Goal: Find contact information: Find contact information

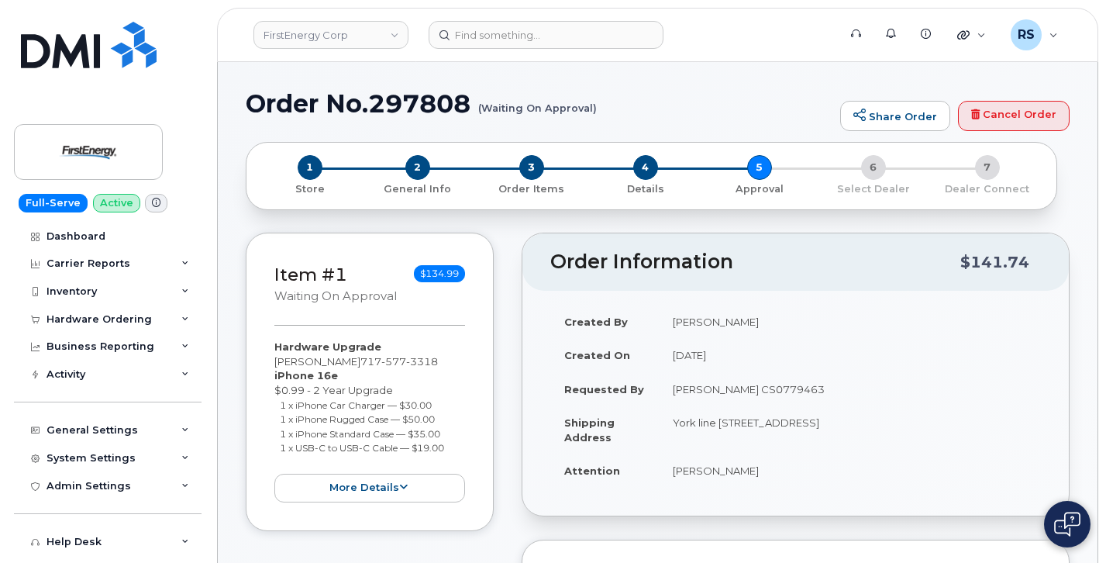
click at [4, 547] on div "Full-Serve Active Dashboard Carrier Reports Monthly Billing Data Daily Data Poo…" at bounding box center [105, 281] width 210 height 563
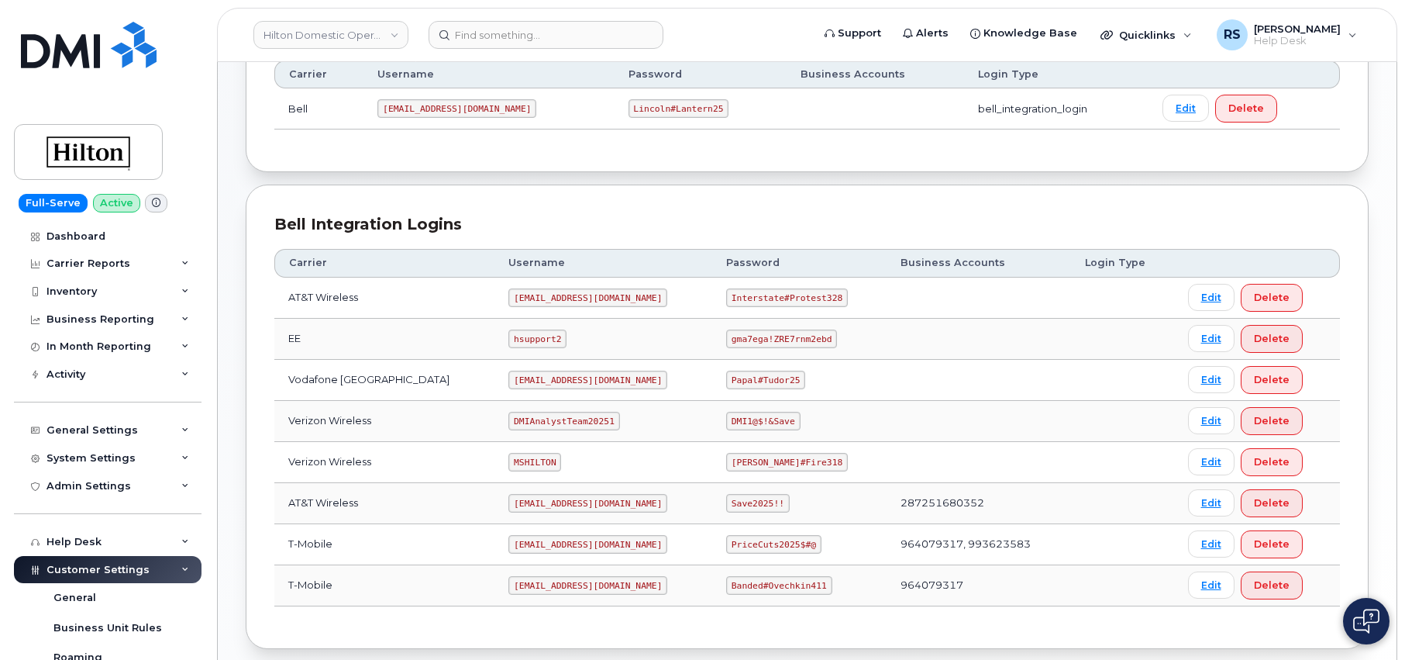
scroll to position [258, 0]
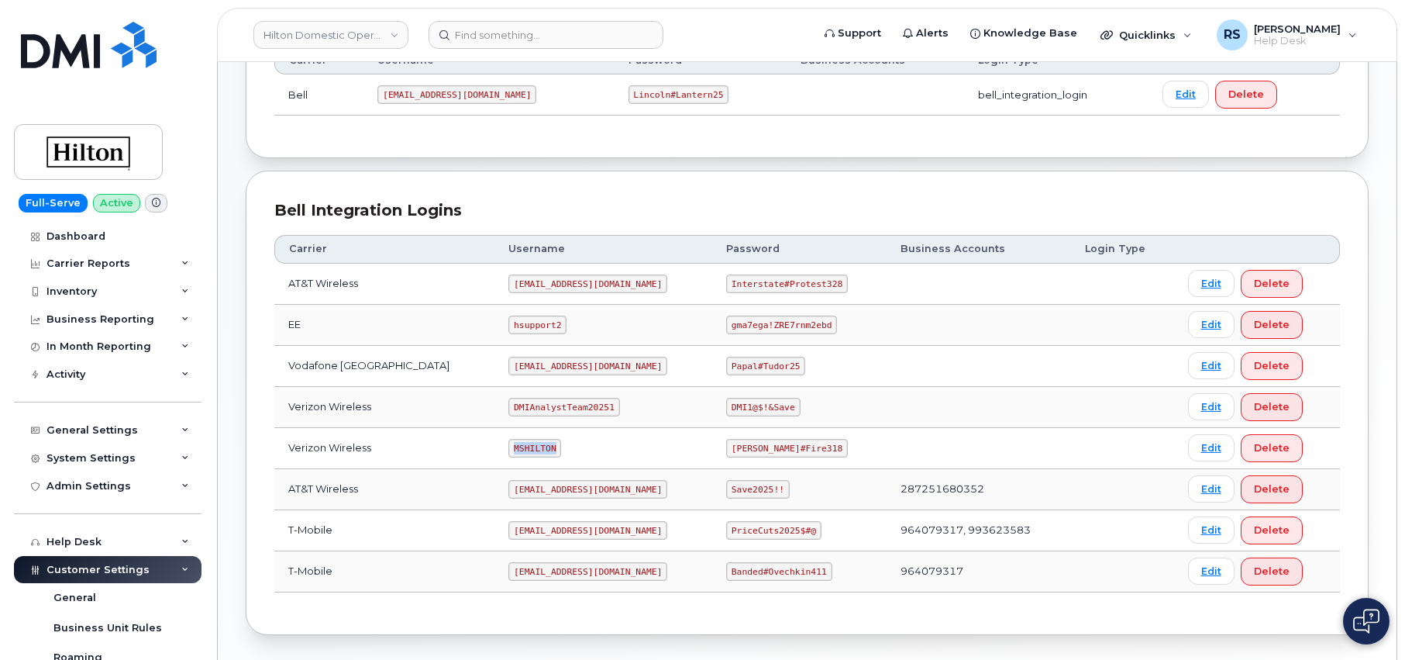
drag, startPoint x: 491, startPoint y: 444, endPoint x: 547, endPoint y: 449, distance: 56.0
click at [547, 449] on td "MSHILTON" at bounding box center [604, 448] width 218 height 41
copy code "MSHILTON"
drag, startPoint x: 718, startPoint y: 446, endPoint x: 798, endPoint y: 451, distance: 80.0
click at [798, 451] on td "Edward#Fire318" at bounding box center [799, 448] width 174 height 41
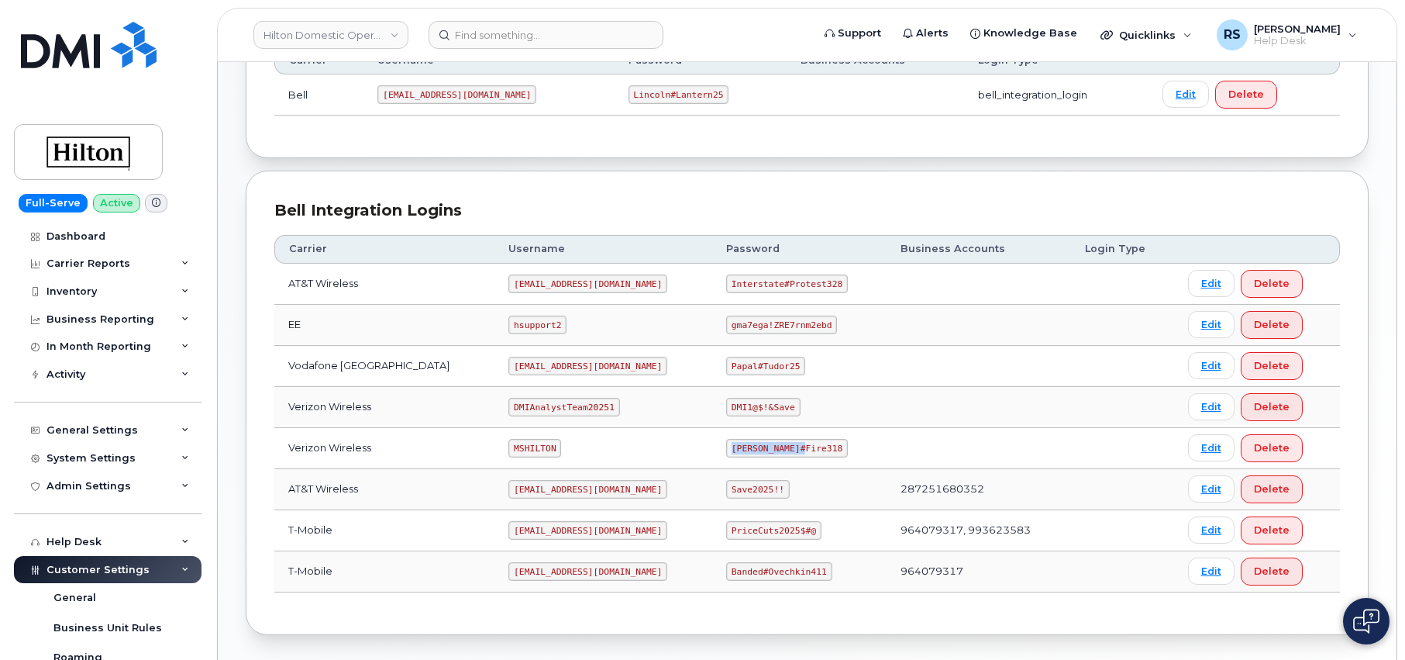
copy code "Edward#Fire318"
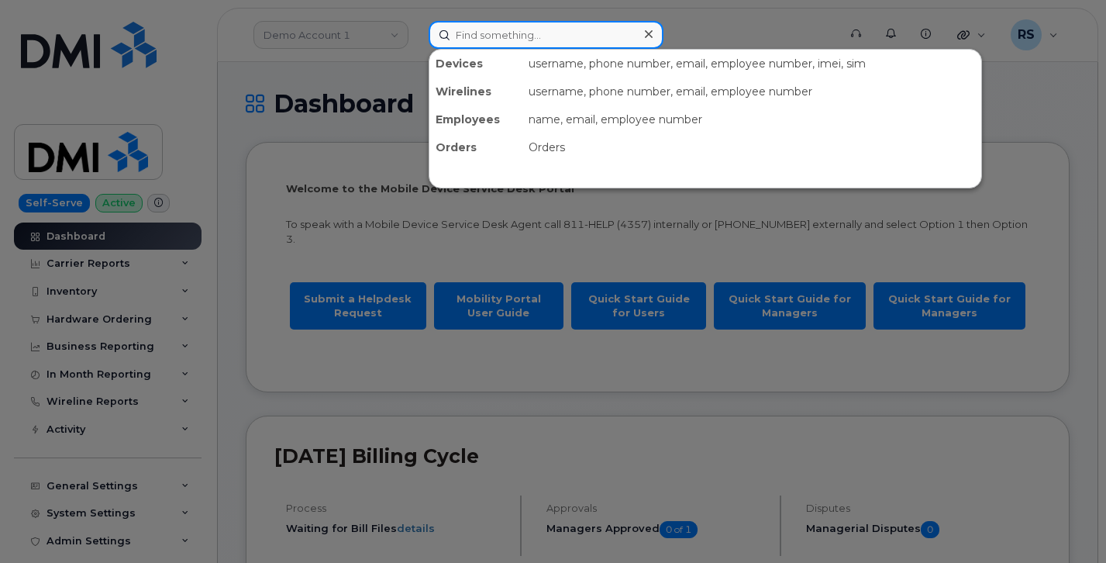
click at [480, 33] on input at bounding box center [546, 35] width 235 height 28
paste input "571-545-2304"
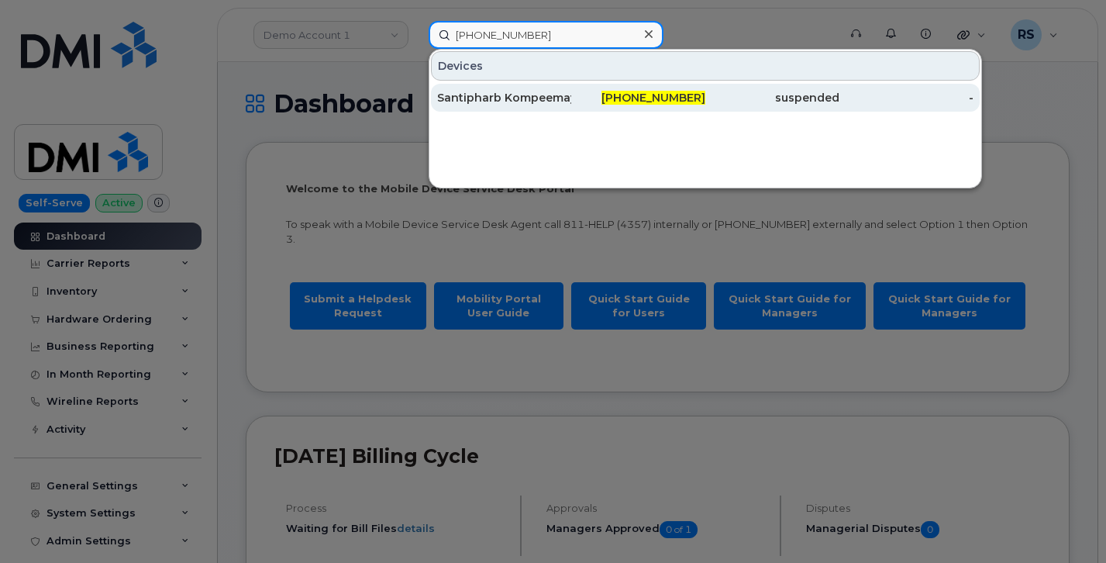
type input "571-545-2304"
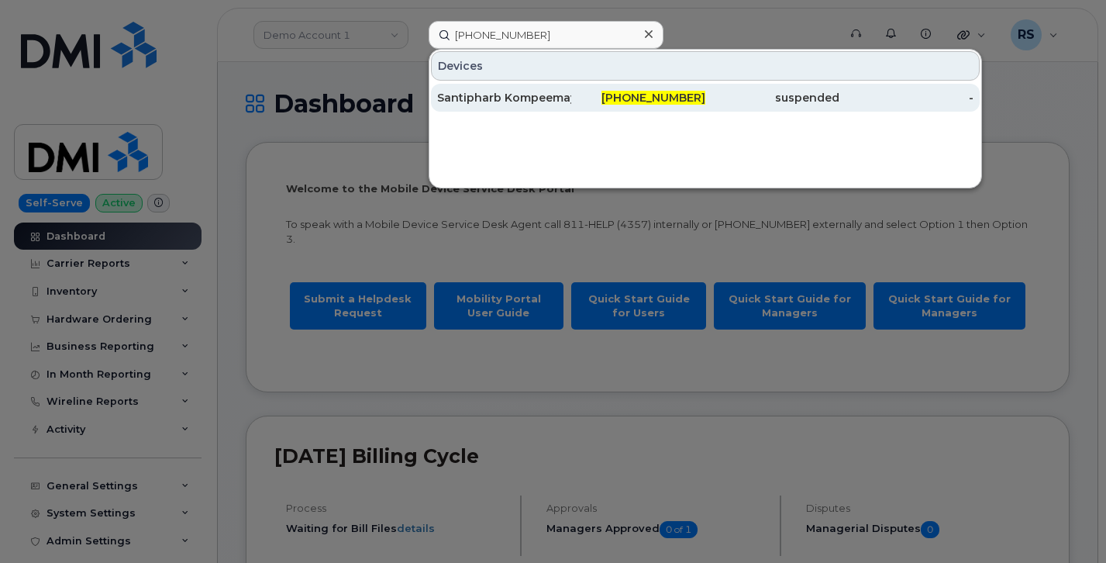
click at [487, 95] on div "Santipharb Kompeemay" at bounding box center [504, 98] width 134 height 16
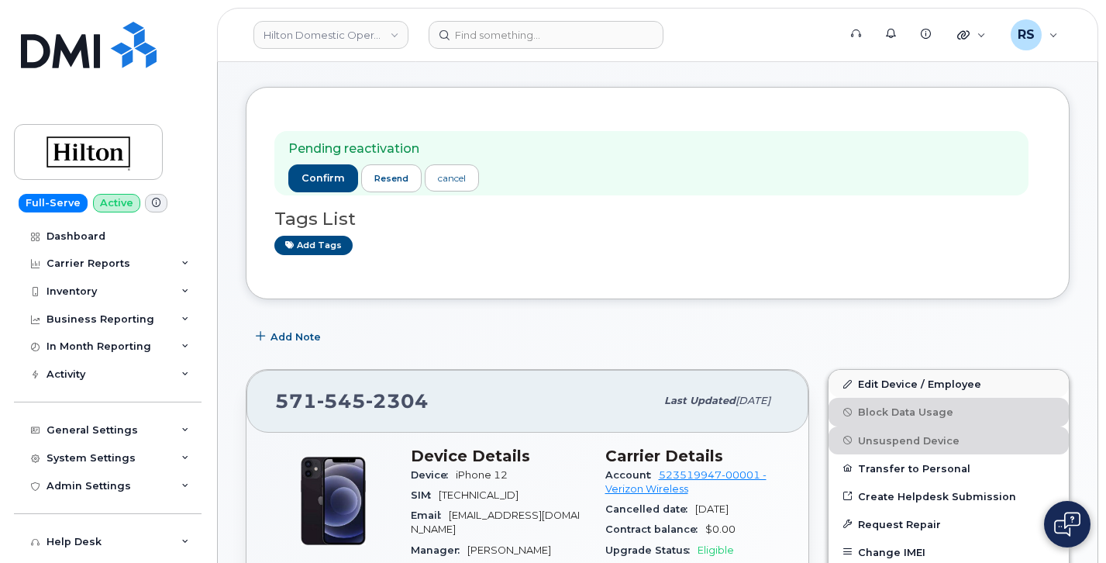
scroll to position [52, 0]
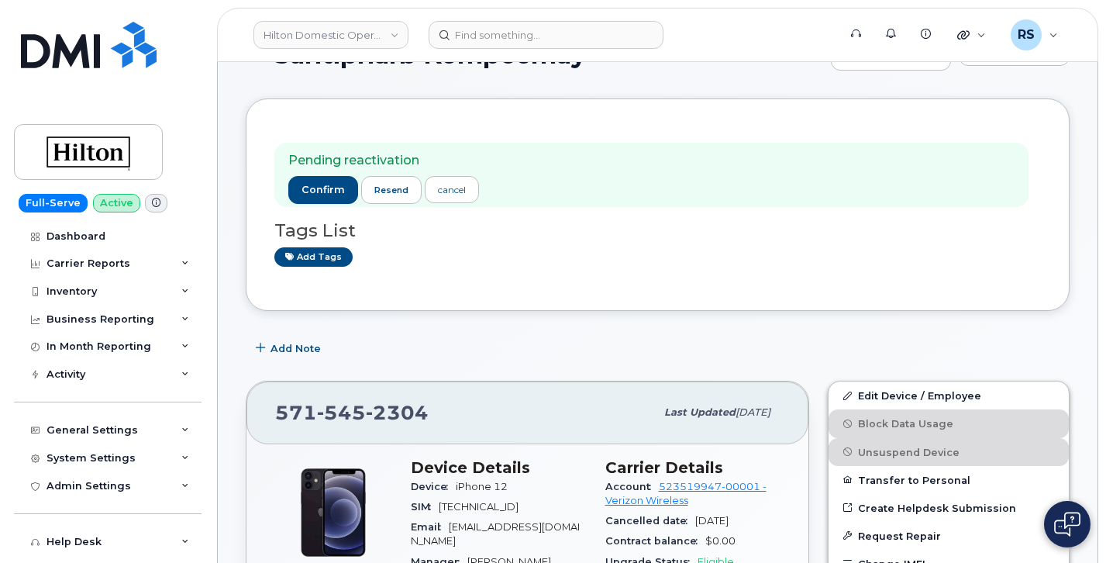
click at [536, 281] on div "Pending reactivation confirm resend cancel Tags List Add tags" at bounding box center [657, 204] width 767 height 155
drag, startPoint x: 432, startPoint y: 412, endPoint x: 270, endPoint y: 412, distance: 162.8
click at [270, 412] on div "[PHONE_NUMBER] Last updated [DATE]" at bounding box center [527, 412] width 562 height 62
copy span "[PHONE_NUMBER]"
click at [318, 190] on span "confirm" at bounding box center [323, 190] width 43 height 14
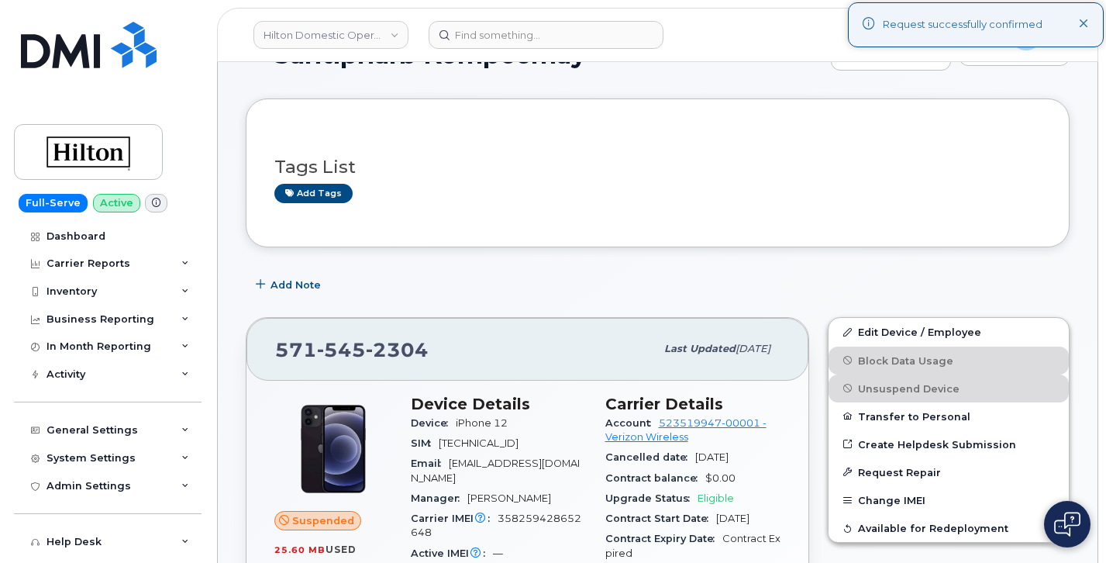
click at [488, 274] on div "Add Note" at bounding box center [658, 285] width 824 height 28
click at [561, 277] on div "Add Note" at bounding box center [658, 285] width 824 height 28
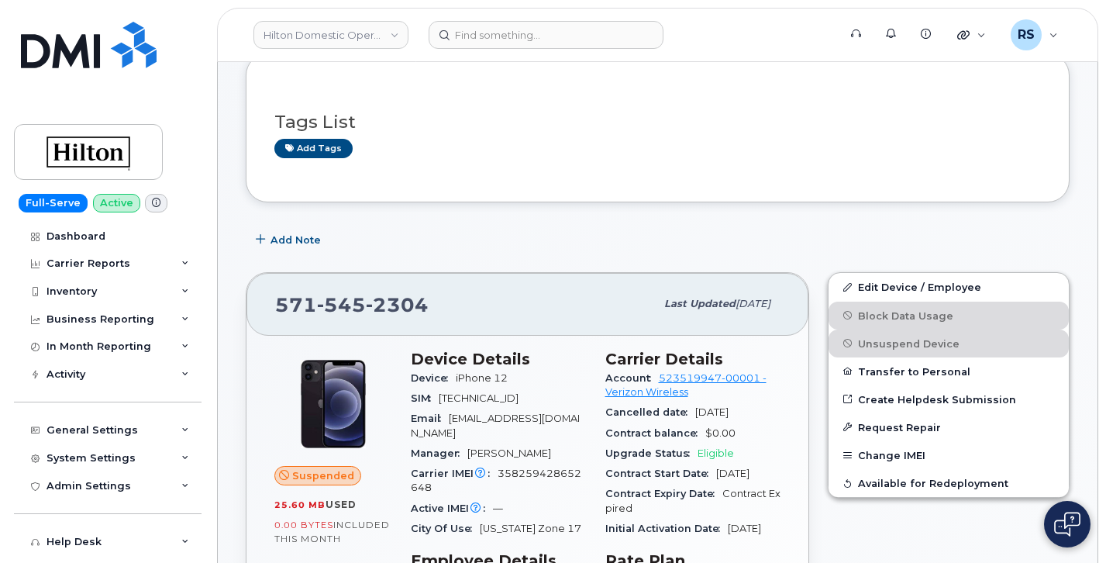
scroll to position [0, 0]
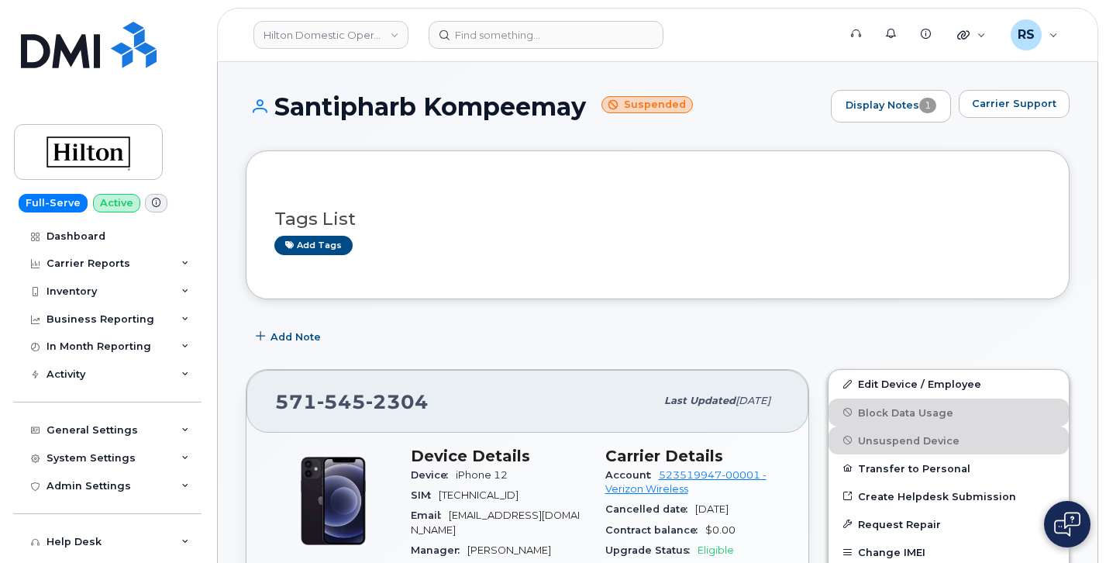
drag, startPoint x: 277, startPoint y: 105, endPoint x: 593, endPoint y: 113, distance: 315.6
click at [593, 113] on h1 "Santipharb Kompeemay Suspended" at bounding box center [534, 106] width 577 height 27
copy h1 "Santipharb Kompeemay"
click at [739, 119] on h1 "Santipharb Kompeemay Suspended" at bounding box center [534, 106] width 577 height 27
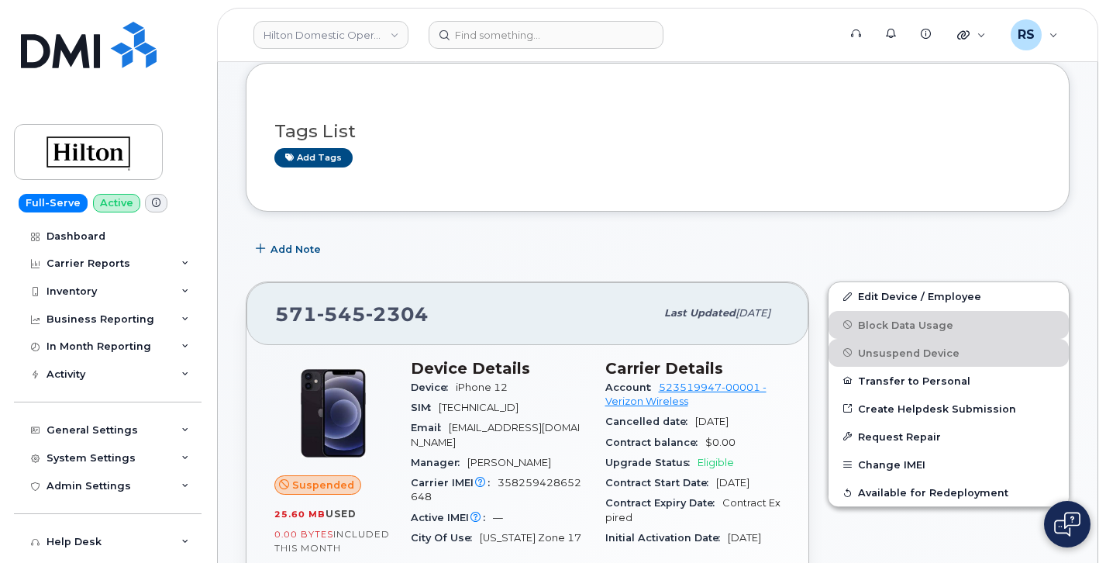
scroll to position [103, 0]
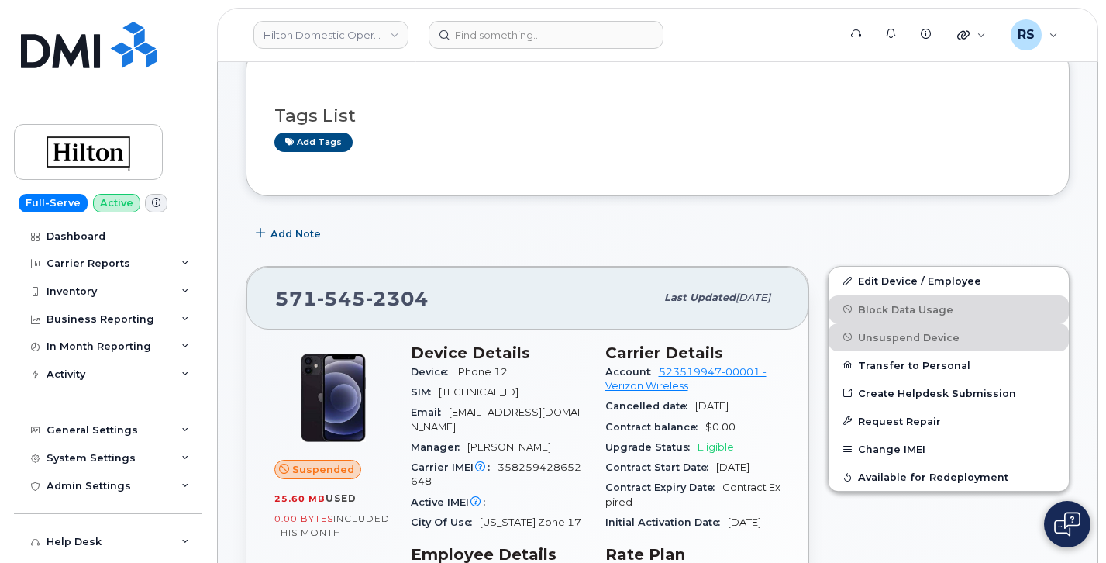
drag, startPoint x: 453, startPoint y: 412, endPoint x: 583, endPoint y: 424, distance: 130.0
click at [583, 424] on div "Email [EMAIL_ADDRESS][DOMAIN_NAME]" at bounding box center [499, 419] width 176 height 35
copy span "[EMAIL_ADDRESS][DOMAIN_NAME]"
drag, startPoint x: 440, startPoint y: 297, endPoint x: 259, endPoint y: 309, distance: 181.8
click at [259, 309] on div "[PHONE_NUMBER] Last updated [DATE]" at bounding box center [527, 298] width 562 height 62
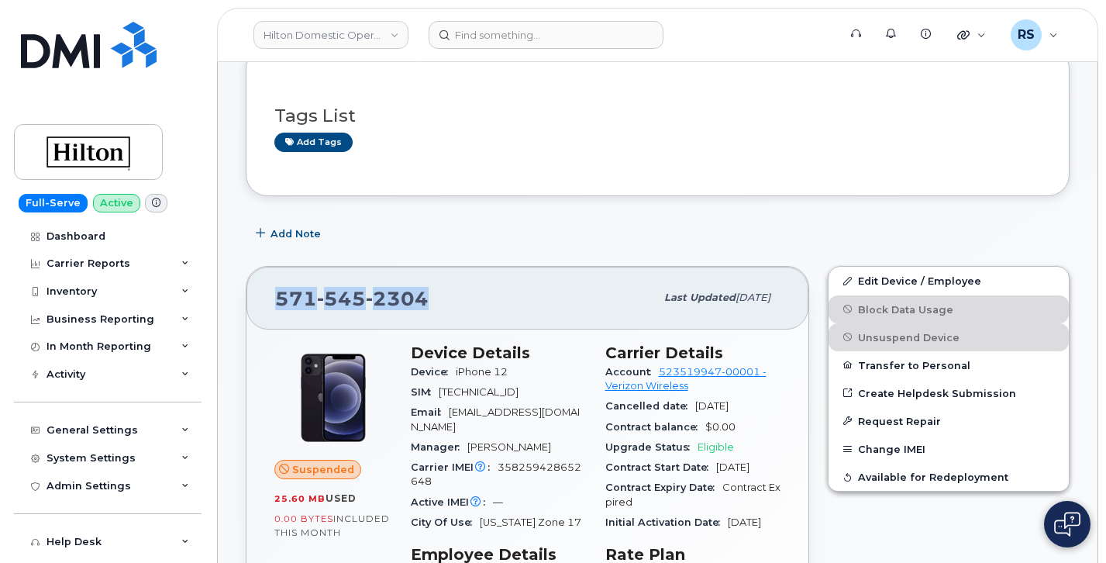
copy span "[PHONE_NUMBER]"
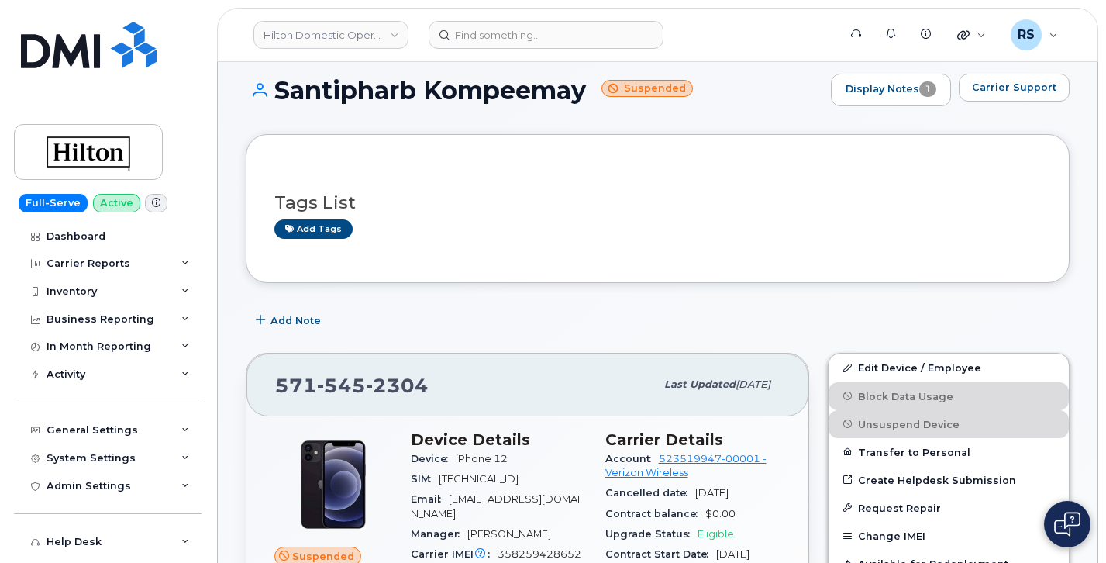
scroll to position [0, 0]
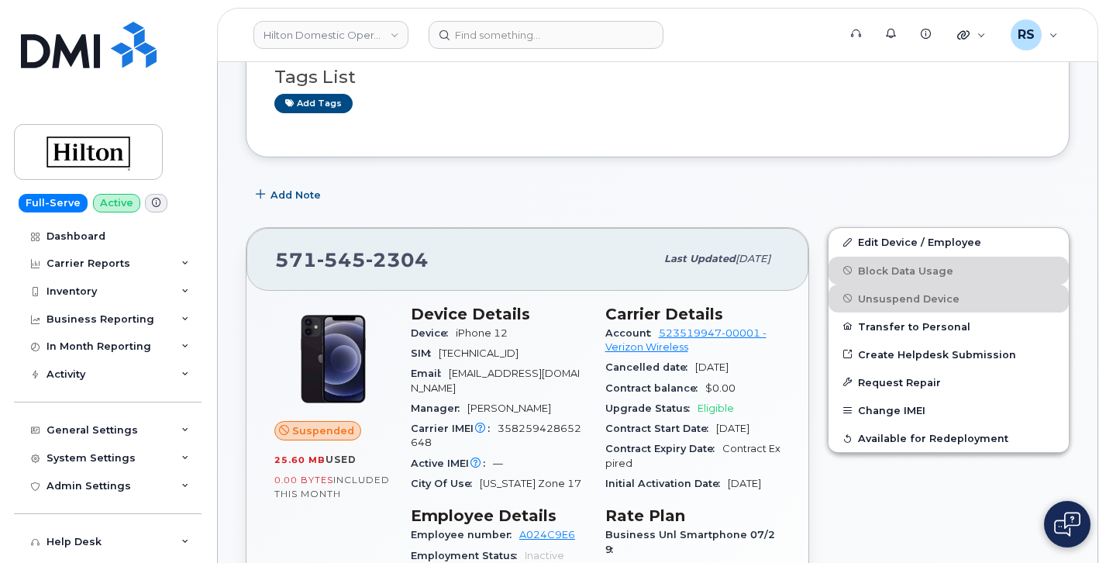
scroll to position [155, 0]
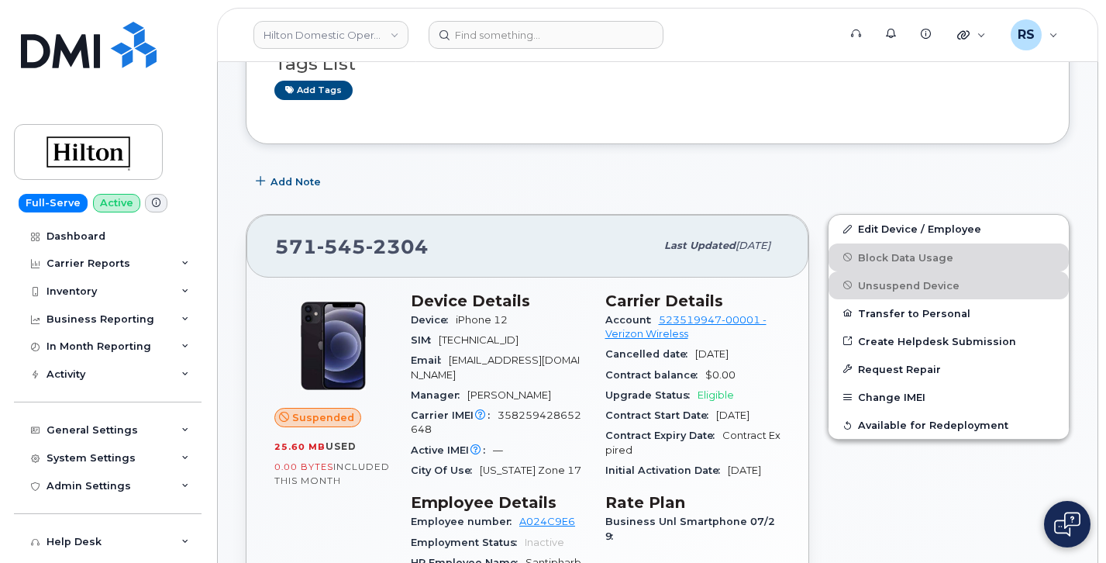
drag, startPoint x: 451, startPoint y: 362, endPoint x: 530, endPoint y: 381, distance: 81.4
click at [530, 381] on div "Email [EMAIL_ADDRESS][DOMAIN_NAME]" at bounding box center [499, 367] width 176 height 35
copy span "[EMAIL_ADDRESS][DOMAIN_NAME]"
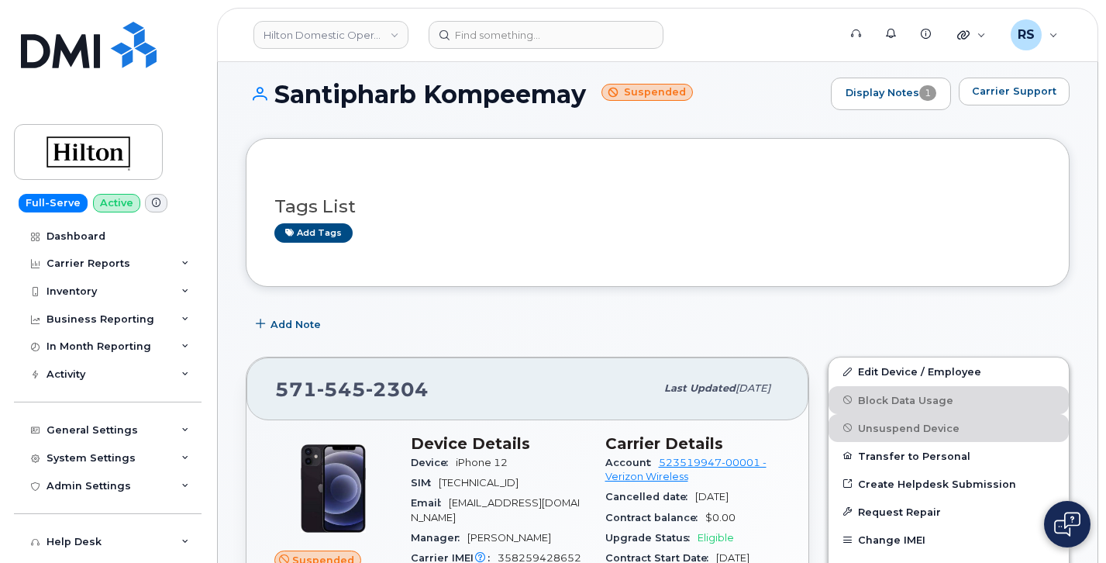
scroll to position [0, 0]
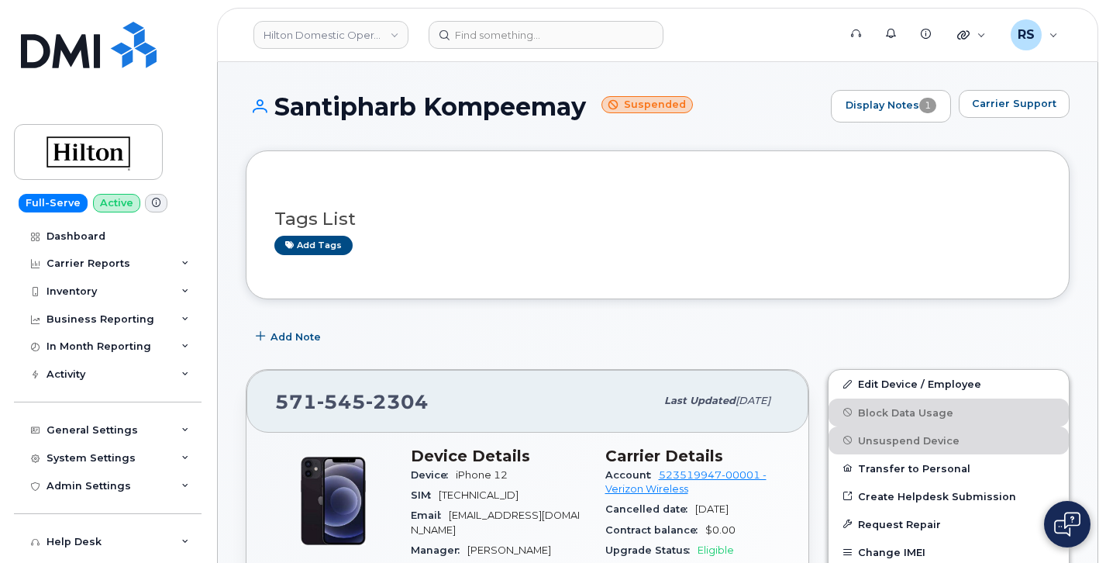
drag, startPoint x: 277, startPoint y: 105, endPoint x: 586, endPoint y: 113, distance: 309.4
click at [589, 113] on h1 "Santipharb Kompeemay Suspended" at bounding box center [534, 106] width 577 height 27
copy h1 "Santipharb Kompeemay"
drag, startPoint x: 432, startPoint y: 405, endPoint x: 261, endPoint y: 404, distance: 171.3
click at [261, 404] on div "[PHONE_NUMBER] Last updated [DATE]" at bounding box center [527, 401] width 562 height 62
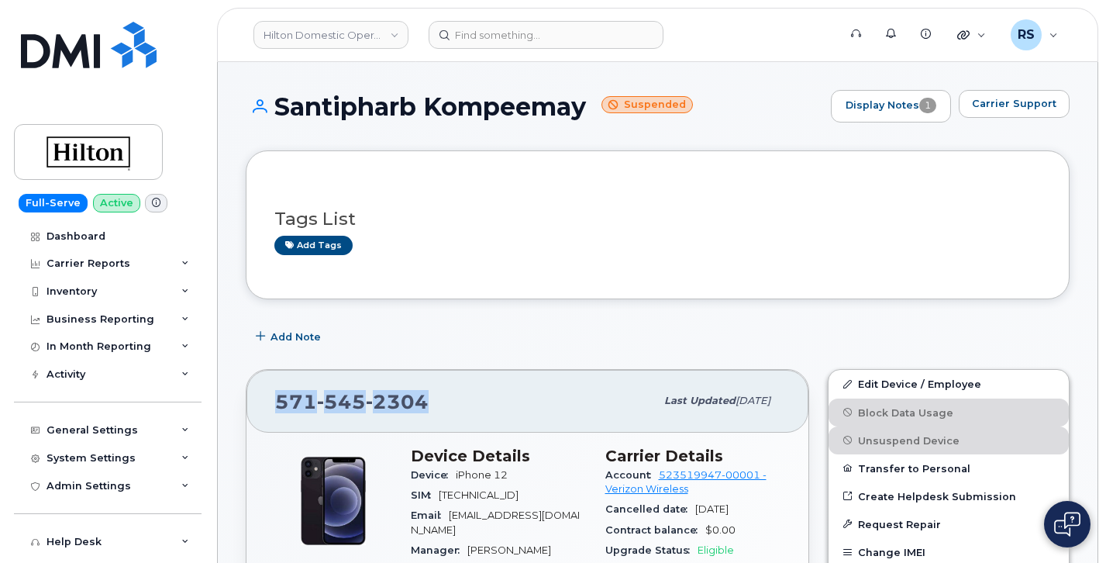
copy span "[PHONE_NUMBER]"
